Goal: Transaction & Acquisition: Purchase product/service

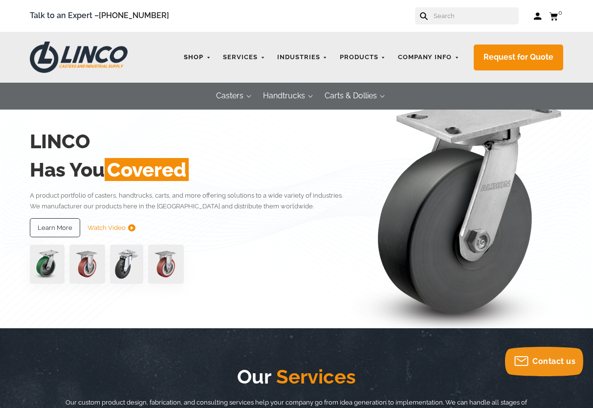
click at [193, 60] on link "Shop" at bounding box center [197, 57] width 37 height 19
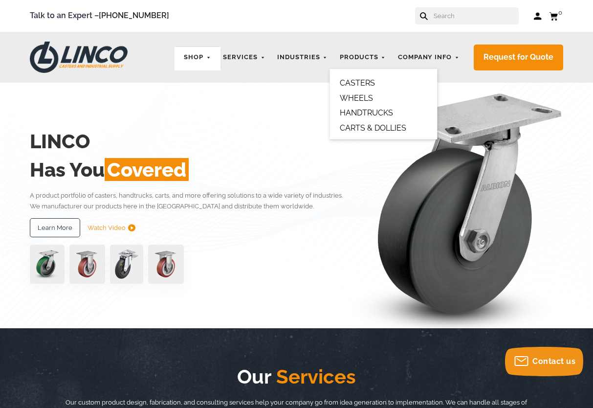
click at [371, 124] on link "CARTS & DOLLIES" at bounding box center [373, 127] width 67 height 9
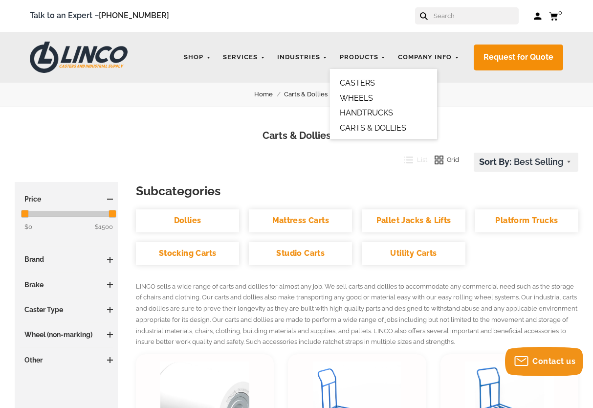
click at [353, 114] on link "HANDTRUCKS" at bounding box center [366, 112] width 53 height 9
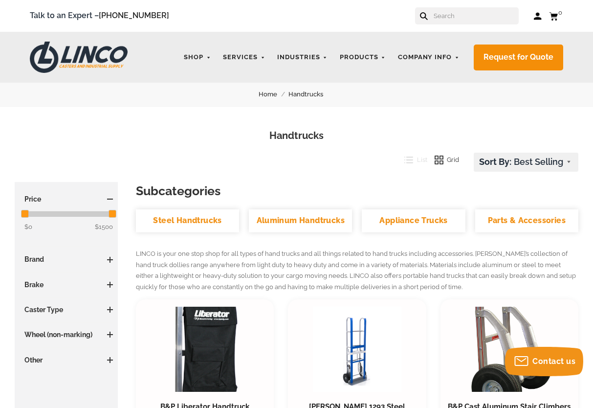
click at [451, 20] on input "text" at bounding box center [476, 15] width 86 height 17
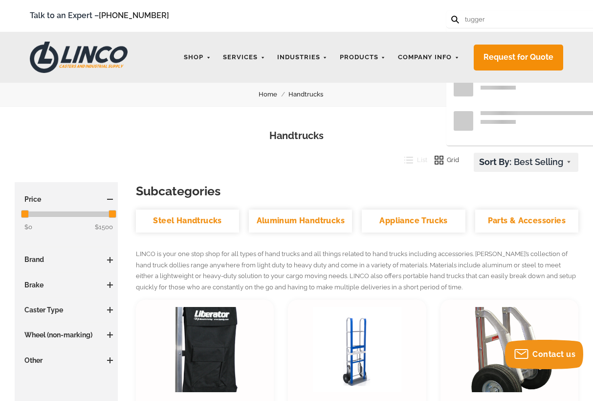
type input "tugger"
click at [452, 16] on button at bounding box center [455, 19] width 6 height 6
click at [515, 20] on input "tugger" at bounding box center [507, 19] width 86 height 17
click at [452, 16] on button at bounding box center [455, 19] width 6 height 6
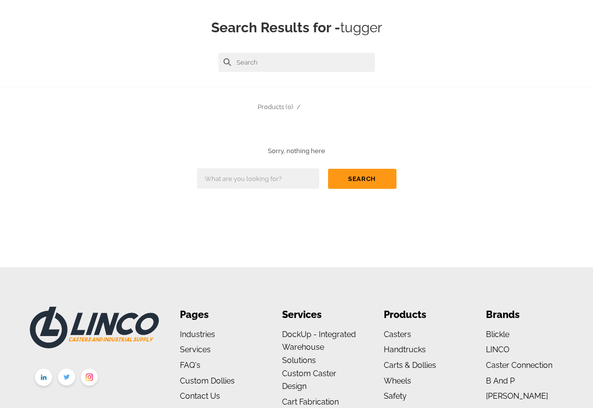
scroll to position [105, 0]
